Goal: Book appointment/travel/reservation

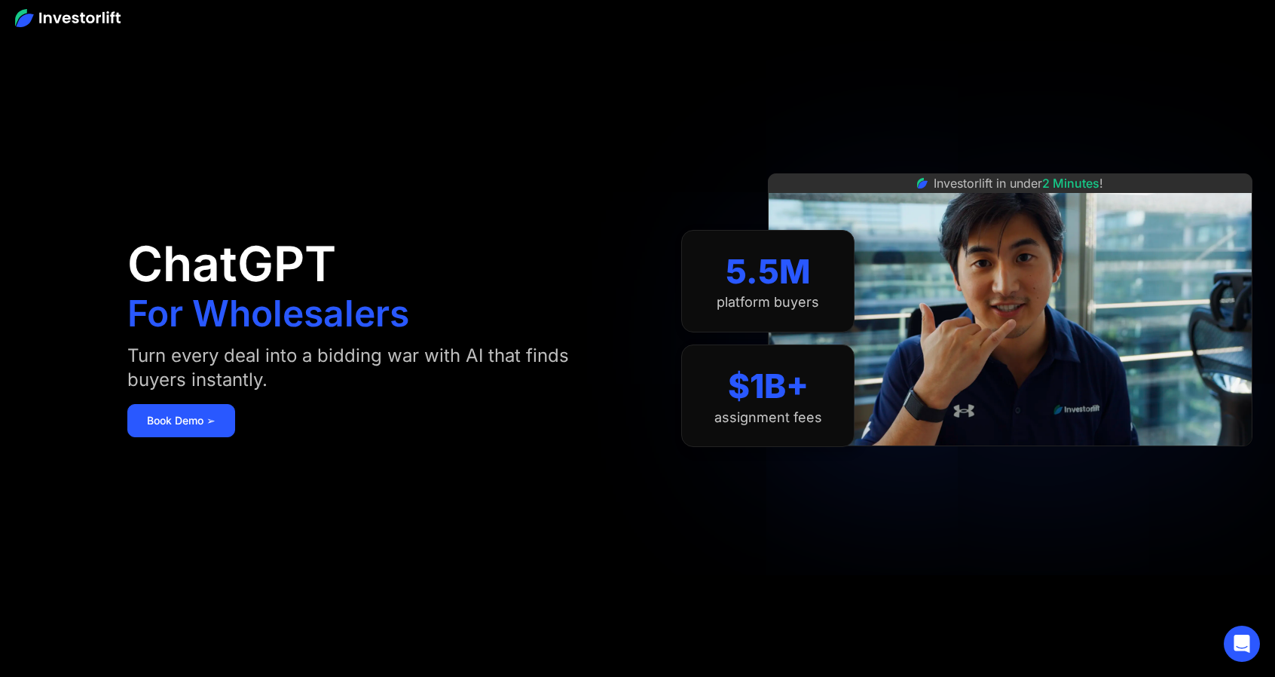
drag, startPoint x: 1281, startPoint y: 61, endPoint x: 1286, endPoint y: 24, distance: 37.2
click at [1275, 24] on html "ChatGPT For Wholesalers Turn every deal into a bidding war with AI that finds b…" at bounding box center [637, 338] width 1275 height 677
click at [23, 14] on img at bounding box center [68, 18] width 106 height 18
click at [216, 412] on link "Book Demo ➢" at bounding box center [181, 420] width 108 height 33
